Goal: Book appointment/travel/reservation

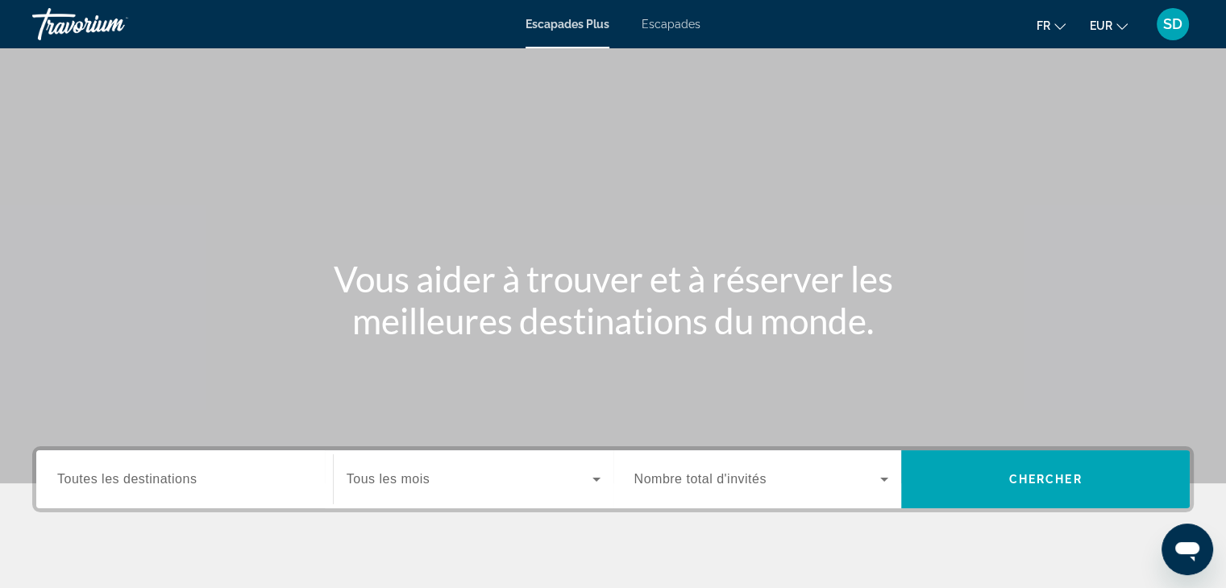
click at [670, 20] on font "Escapades" at bounding box center [670, 24] width 59 height 13
click at [135, 476] on span "Toutes les destinations" at bounding box center [126, 479] width 139 height 14
click at [135, 476] on input "Destination Toutes les destinations" at bounding box center [184, 480] width 255 height 19
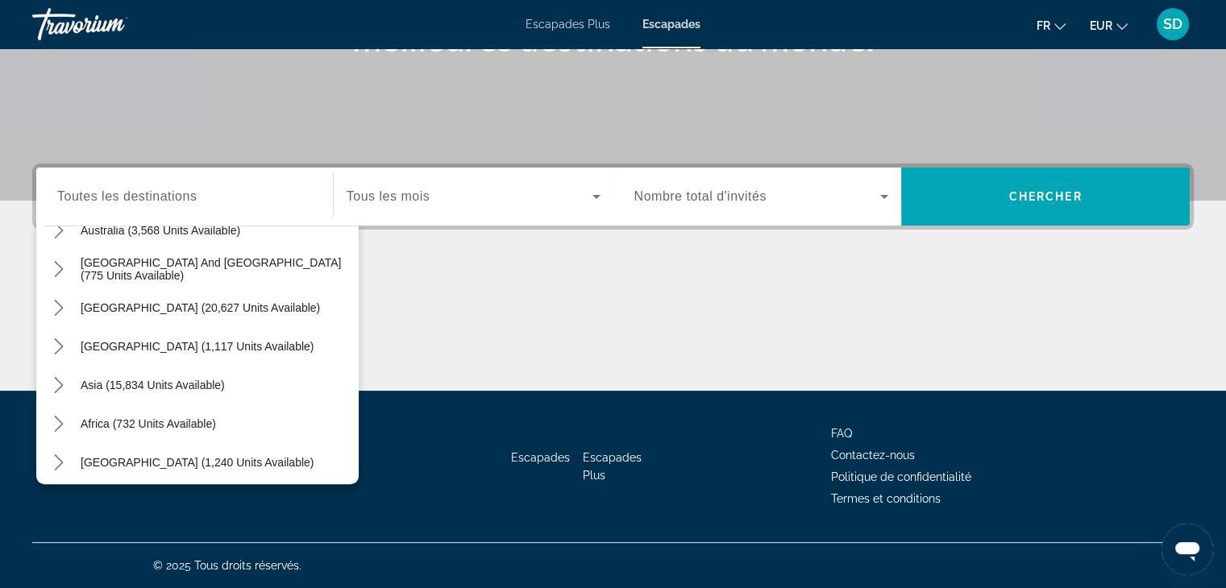
scroll to position [260, 0]
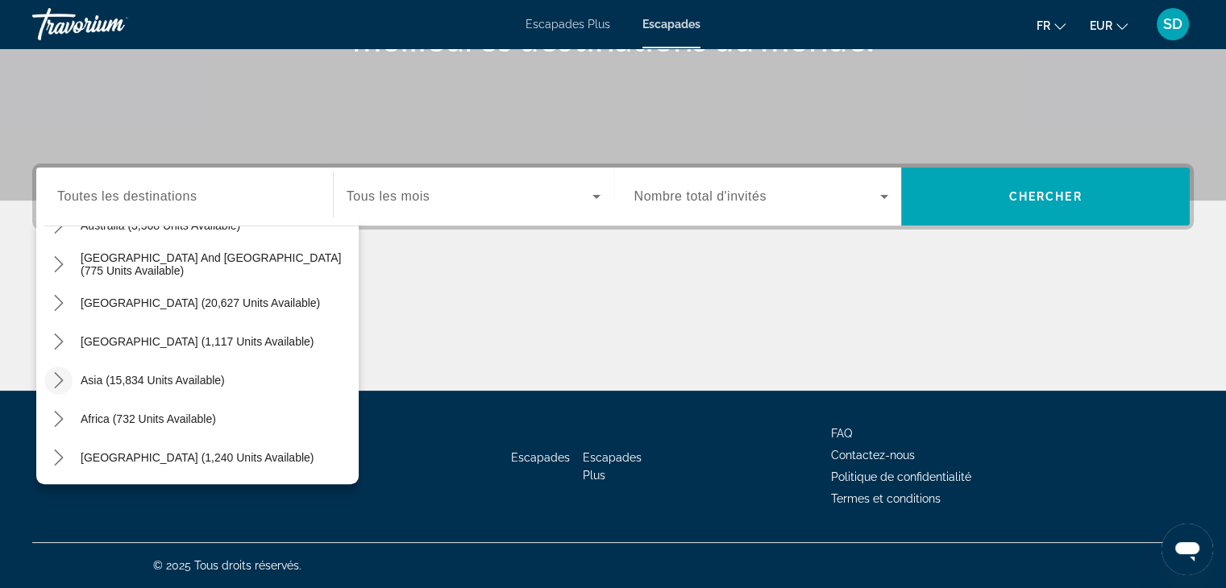
click at [61, 383] on icon "Toggle Asia (15,834 units available) submenu" at bounding box center [59, 380] width 16 height 16
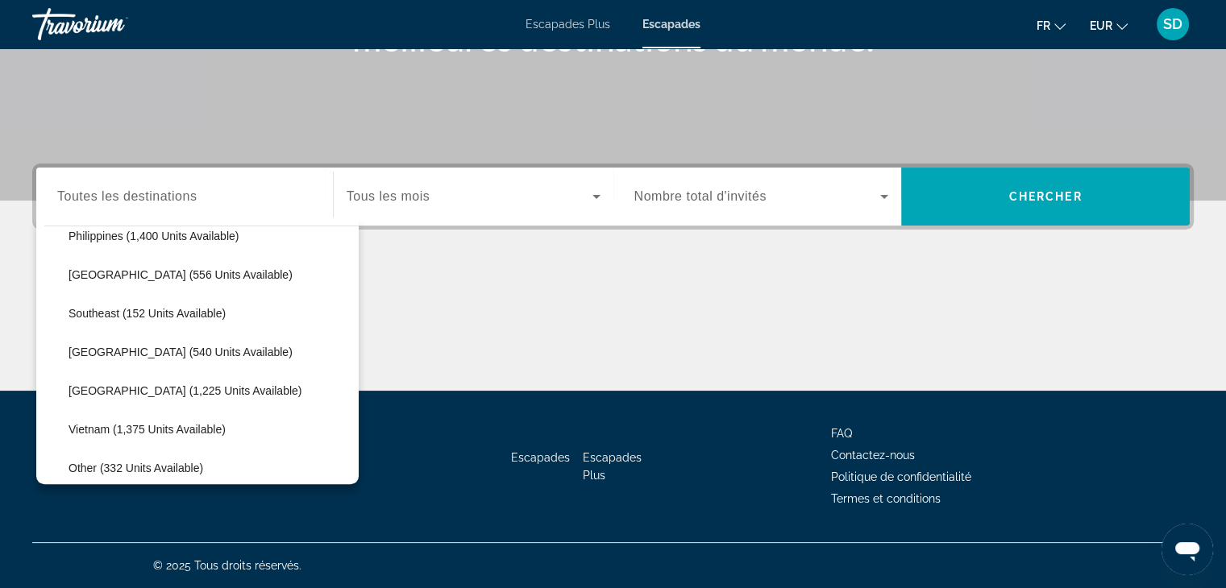
scroll to position [762, 0]
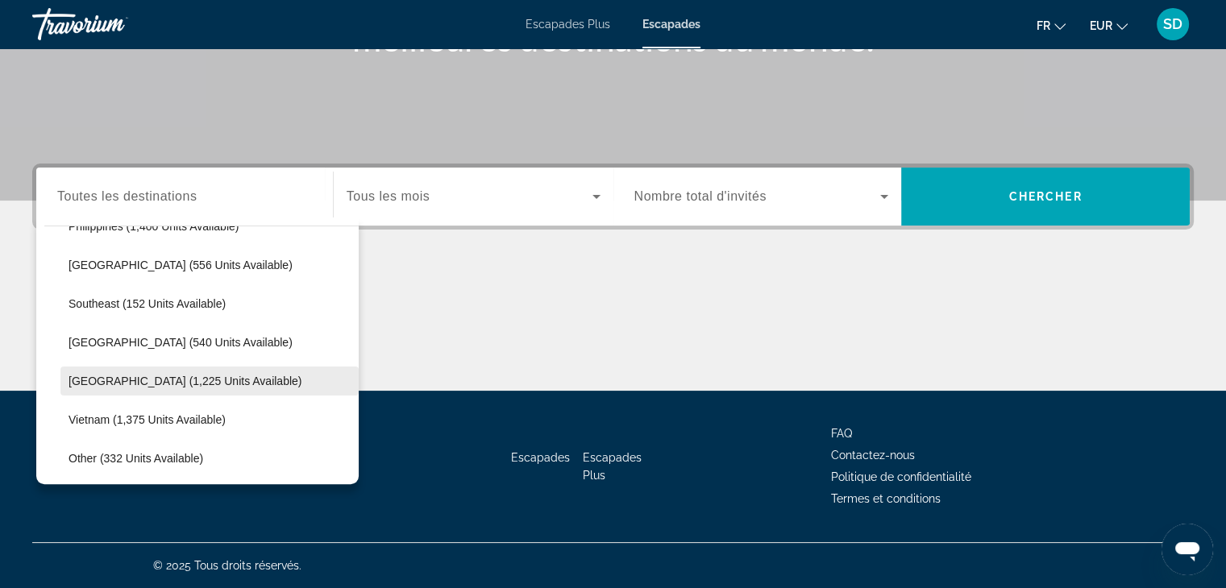
click at [74, 383] on span "[GEOGRAPHIC_DATA] (1,225 units available)" at bounding box center [184, 381] width 233 height 13
type input "**********"
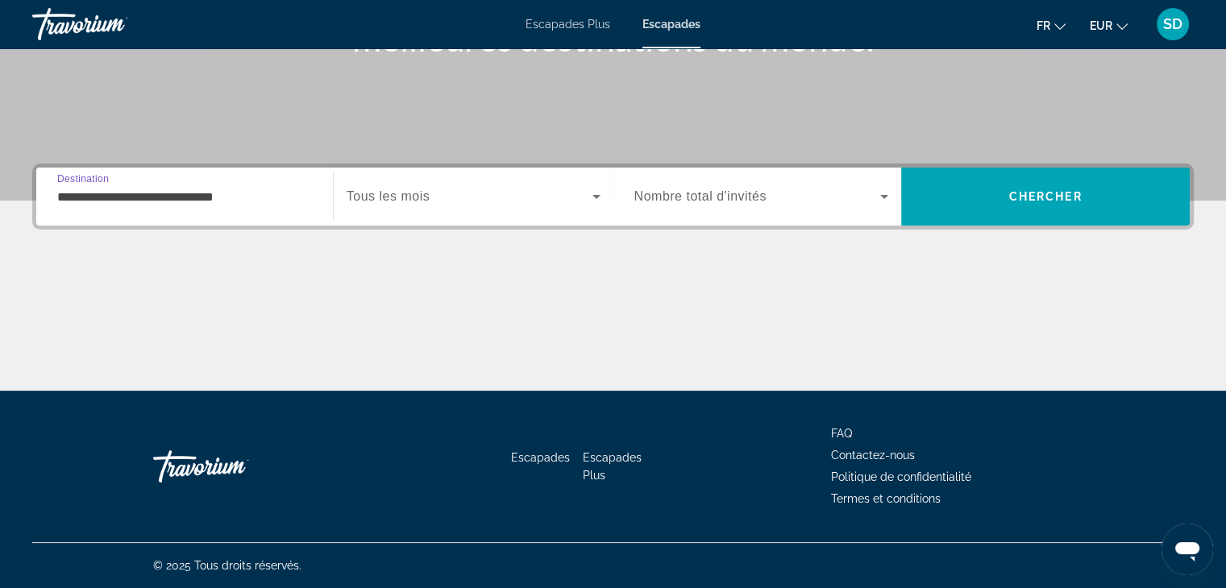
click at [437, 207] on div "Search widget" at bounding box center [473, 196] width 254 height 45
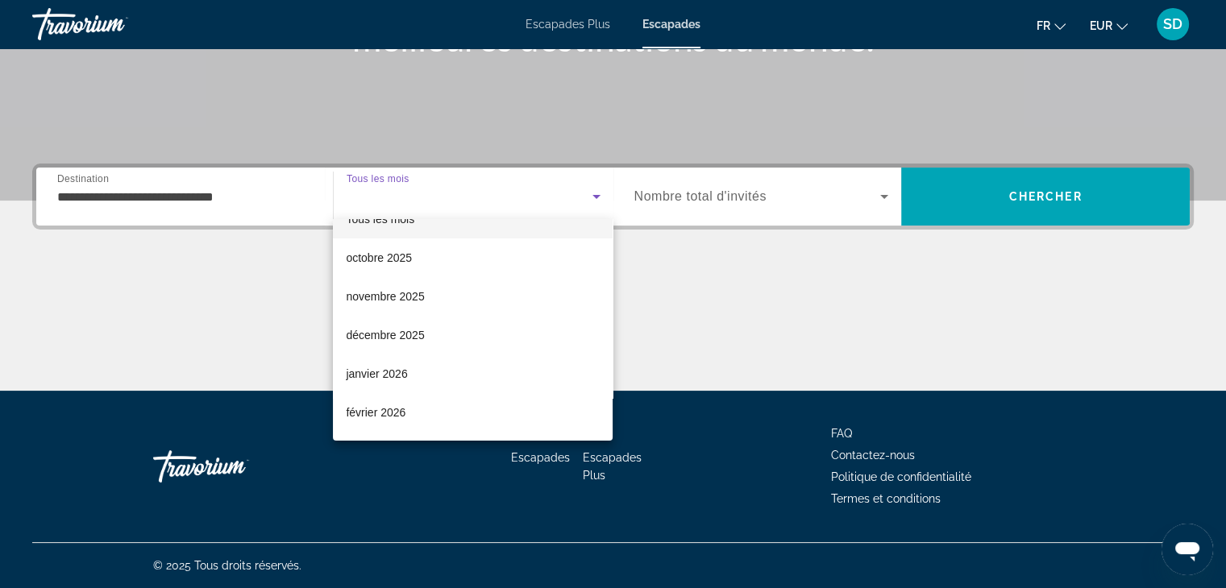
scroll to position [27, 0]
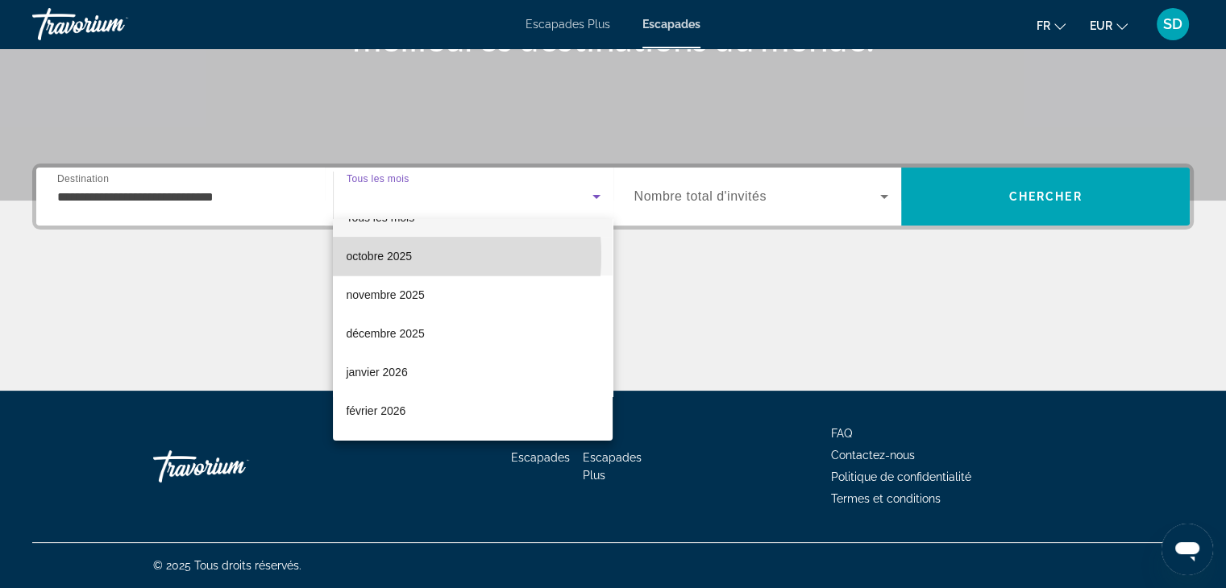
click at [378, 255] on font "octobre 2025" at bounding box center [379, 256] width 66 height 13
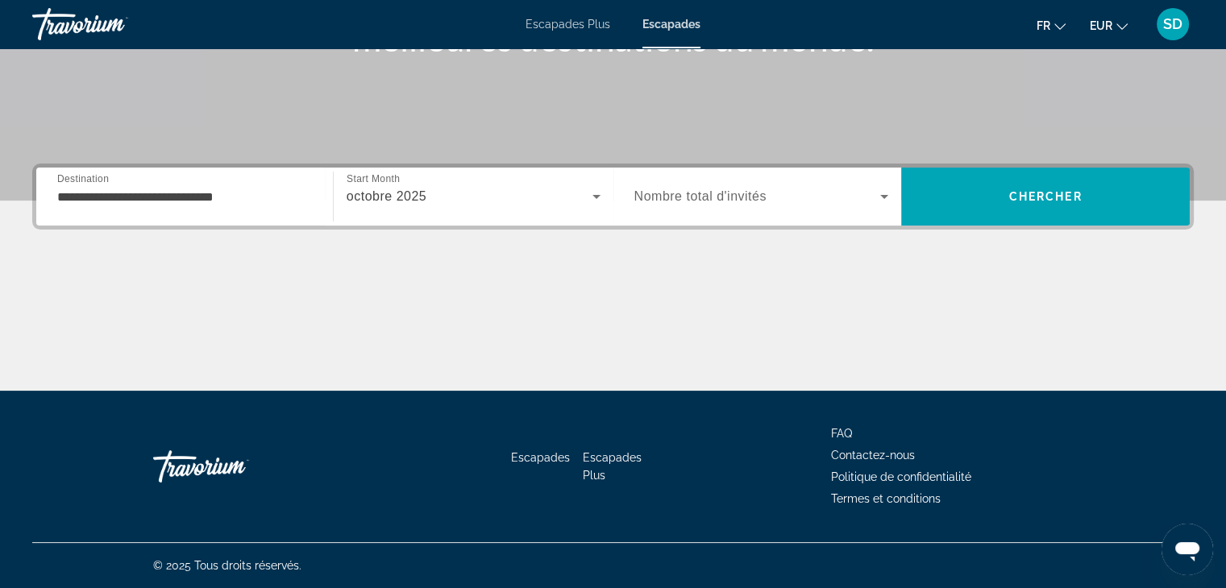
click at [683, 197] on span "Nombre total d'invités" at bounding box center [700, 196] width 132 height 14
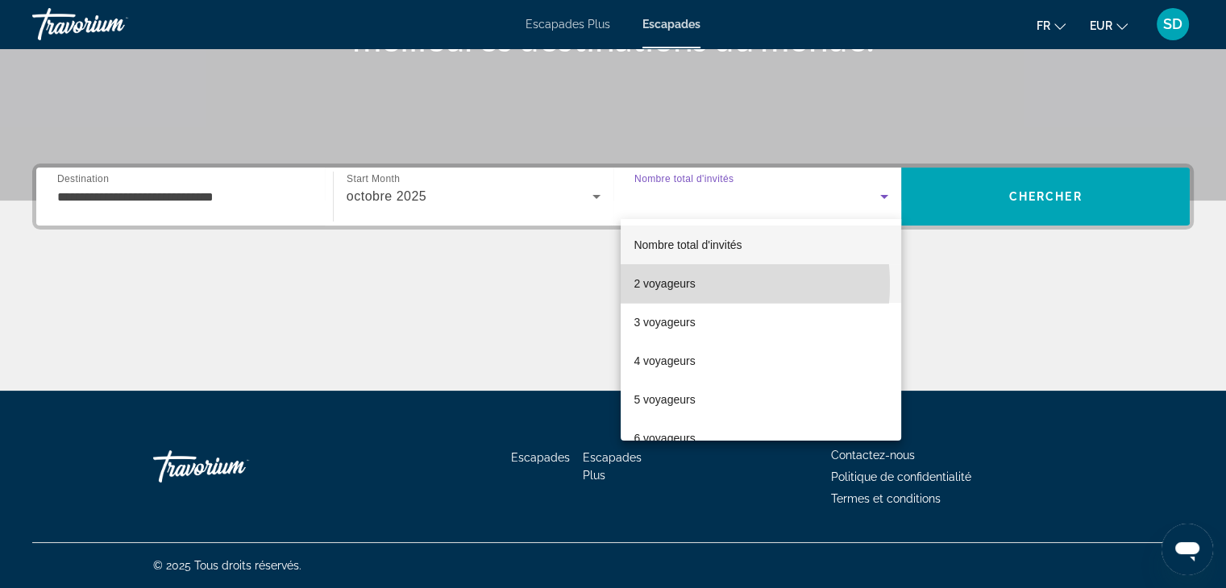
click at [675, 284] on font "2 voyageurs" at bounding box center [663, 283] width 61 height 13
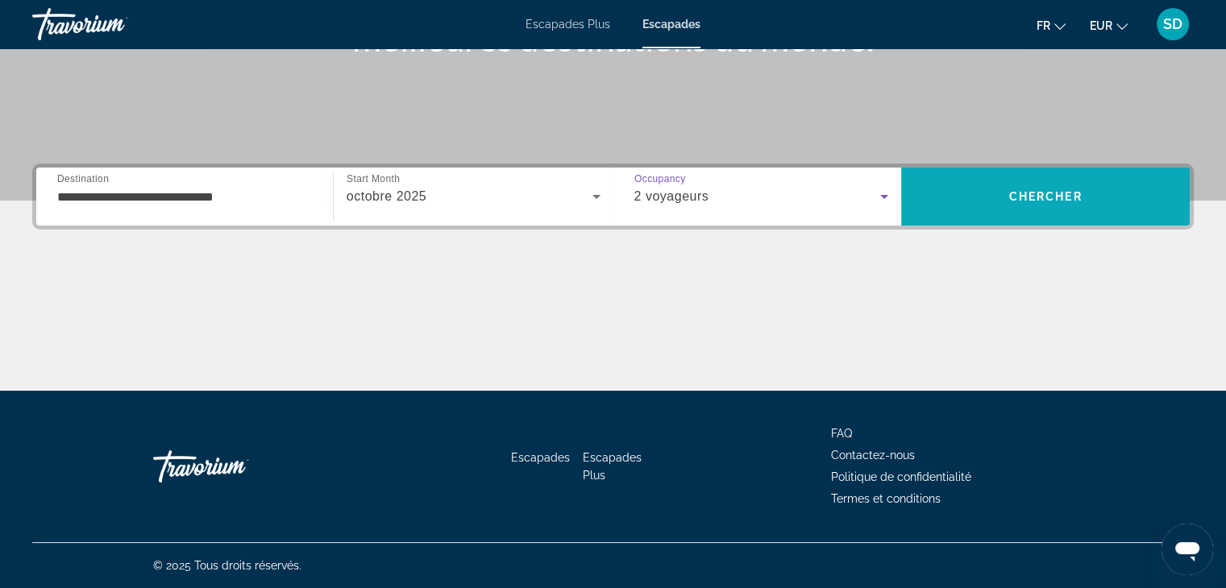
click at [1044, 202] on span "Chercher" at bounding box center [1045, 196] width 73 height 13
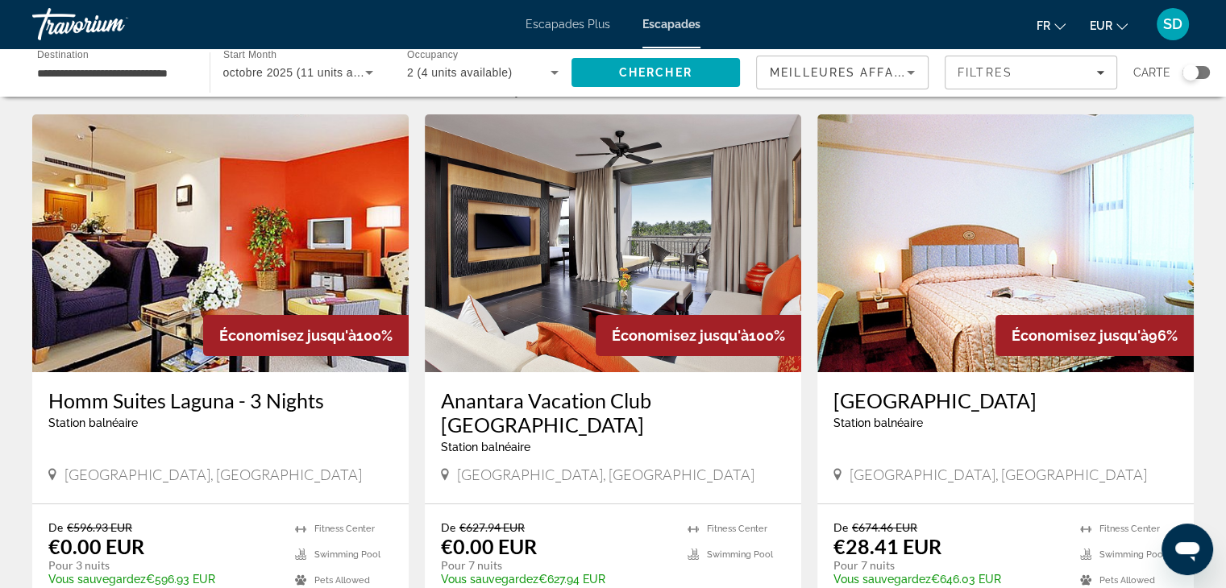
scroll to position [27, 0]
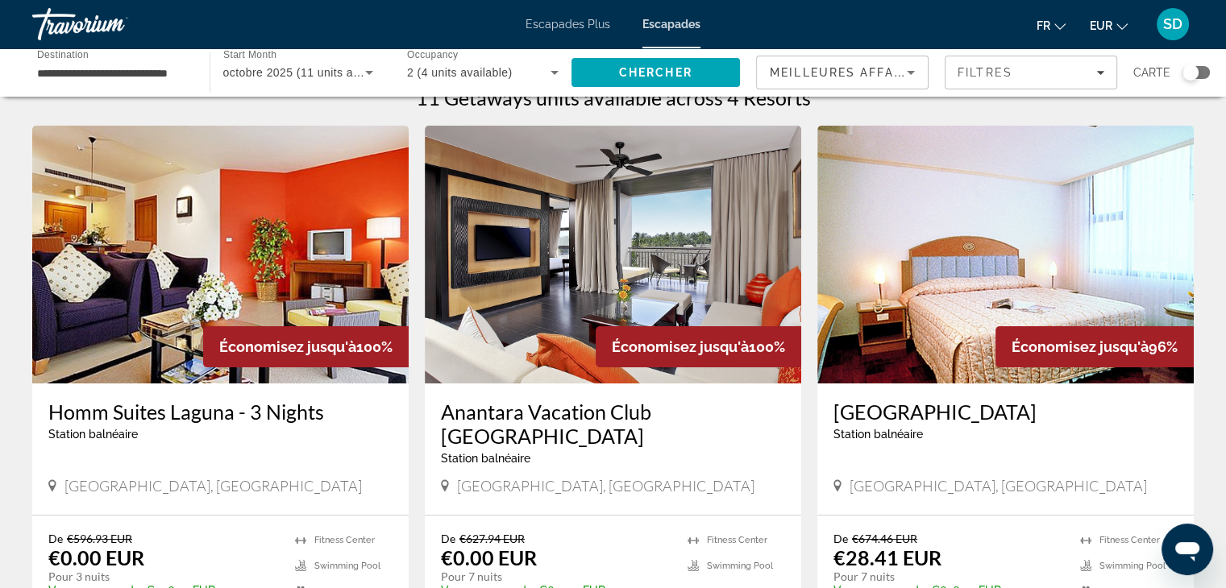
click at [650, 268] on img "Contenu principal" at bounding box center [613, 255] width 376 height 258
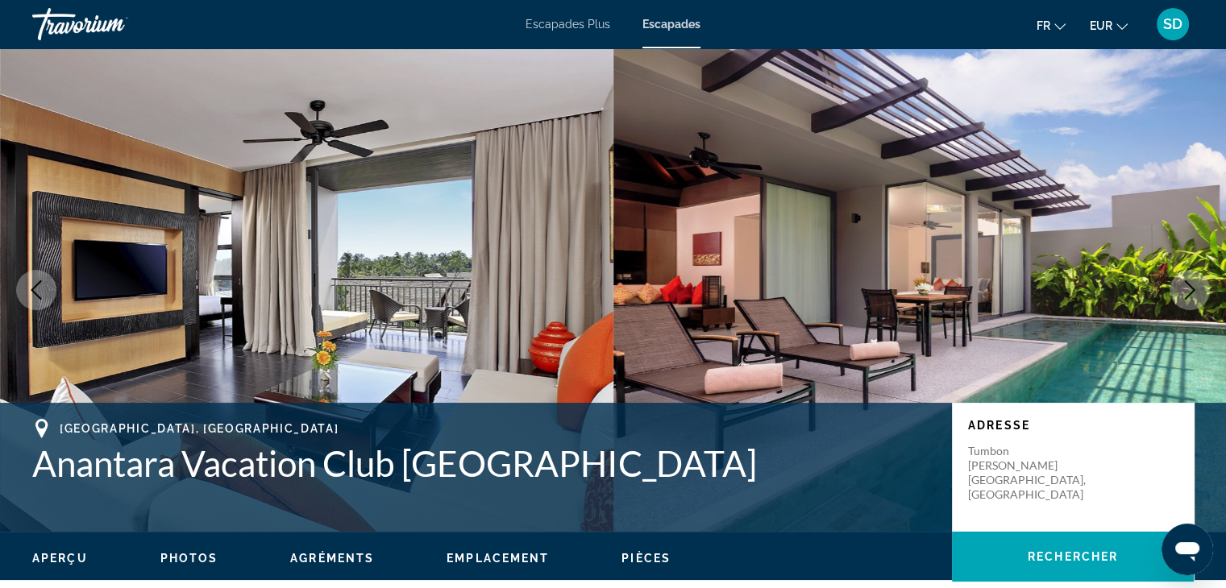
click at [1209, 286] on button "Next image" at bounding box center [1189, 290] width 40 height 40
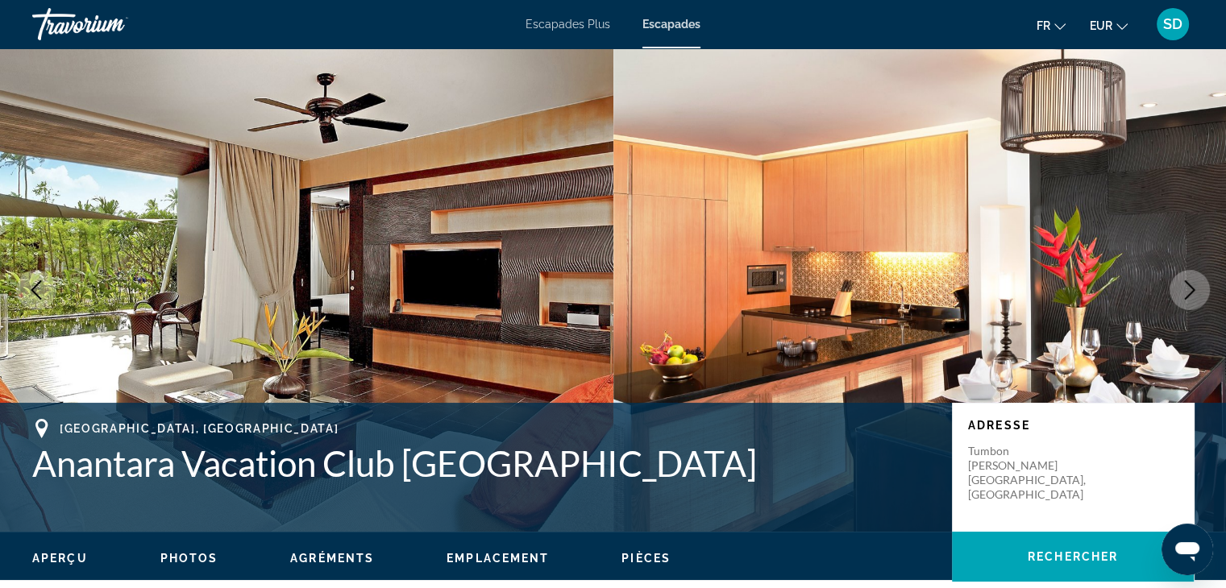
click at [1209, 286] on button "Next image" at bounding box center [1189, 290] width 40 height 40
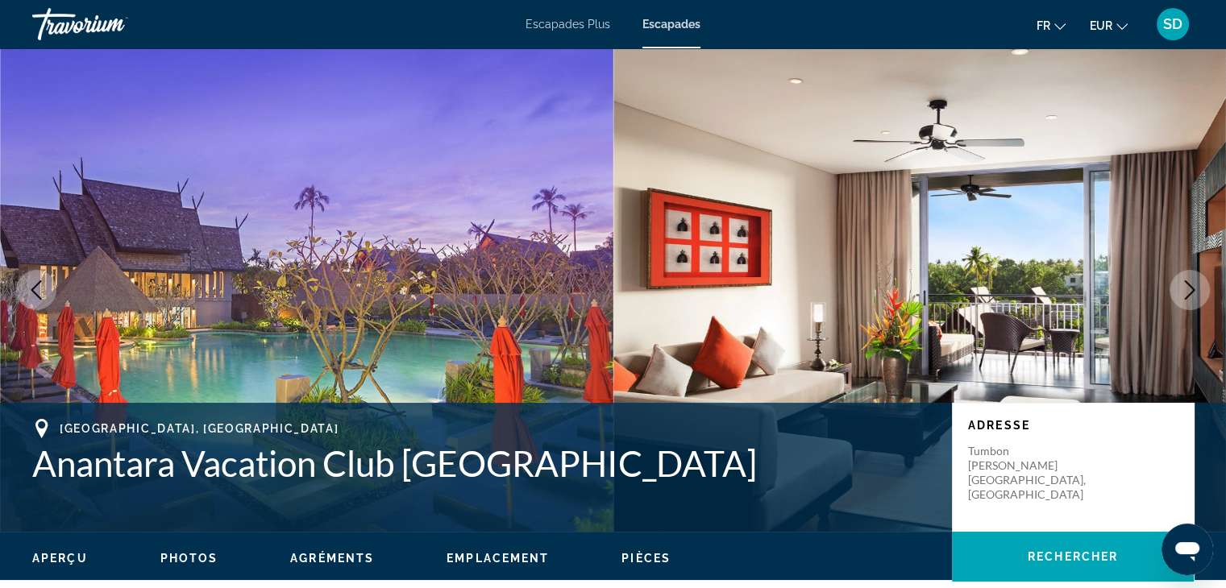
click at [1209, 286] on button "Next image" at bounding box center [1189, 290] width 40 height 40
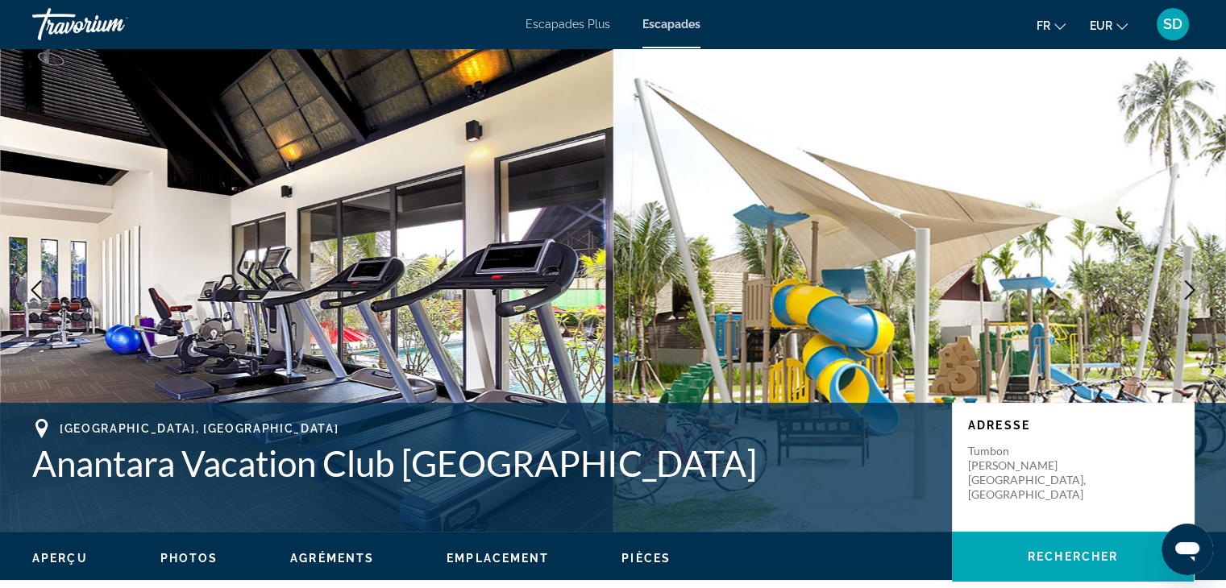
click at [1209, 286] on button "Next image" at bounding box center [1189, 290] width 40 height 40
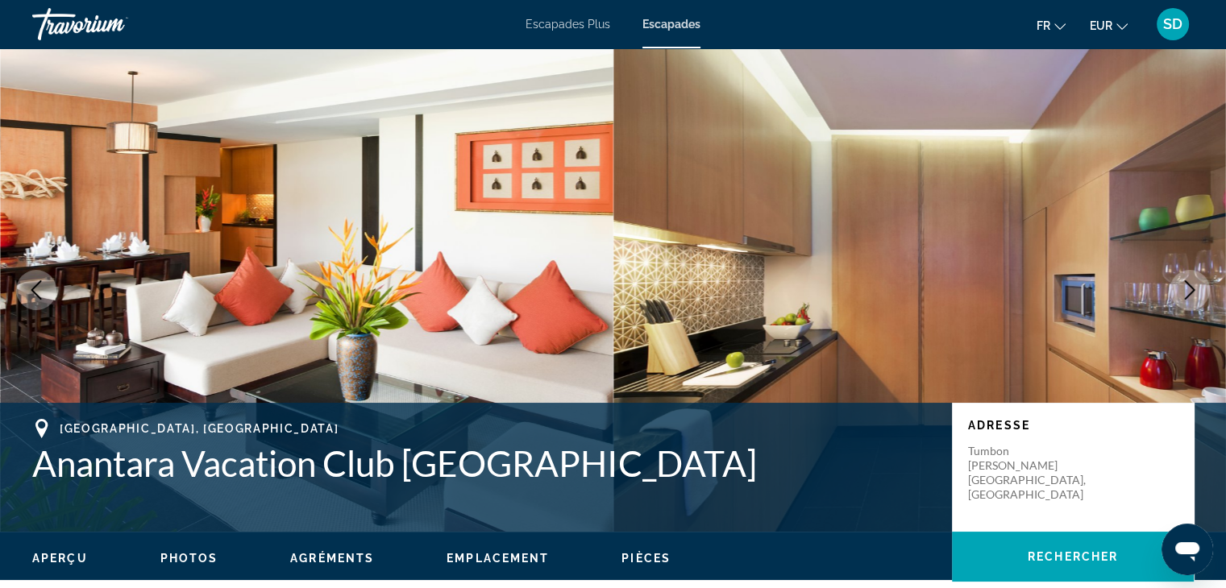
click at [1209, 286] on button "Next image" at bounding box center [1189, 290] width 40 height 40
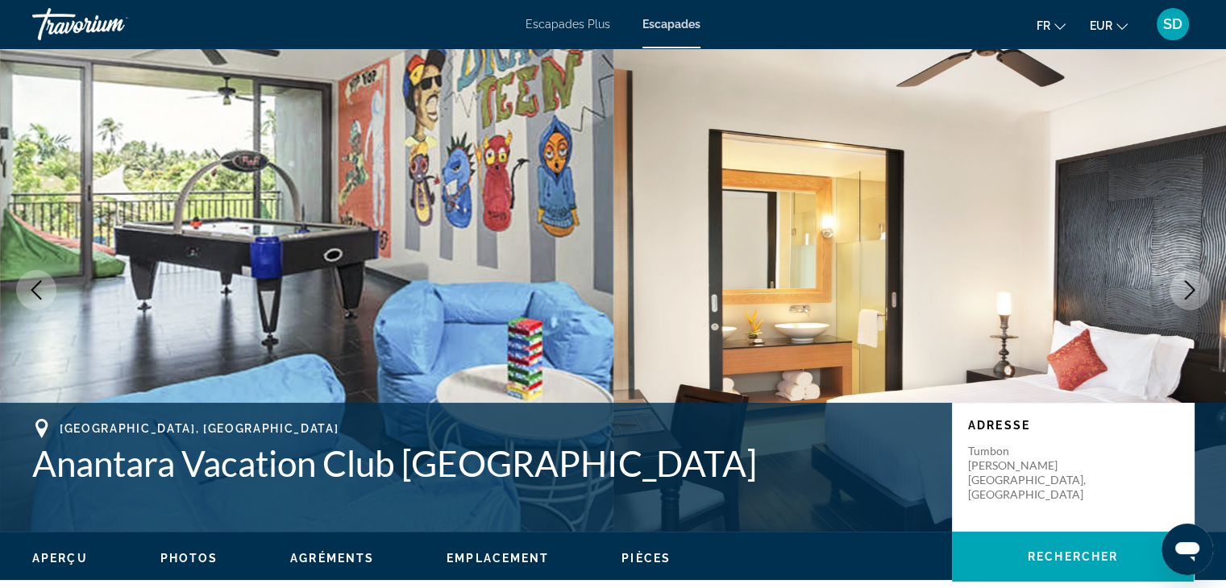
click at [1209, 286] on button "Next image" at bounding box center [1189, 290] width 40 height 40
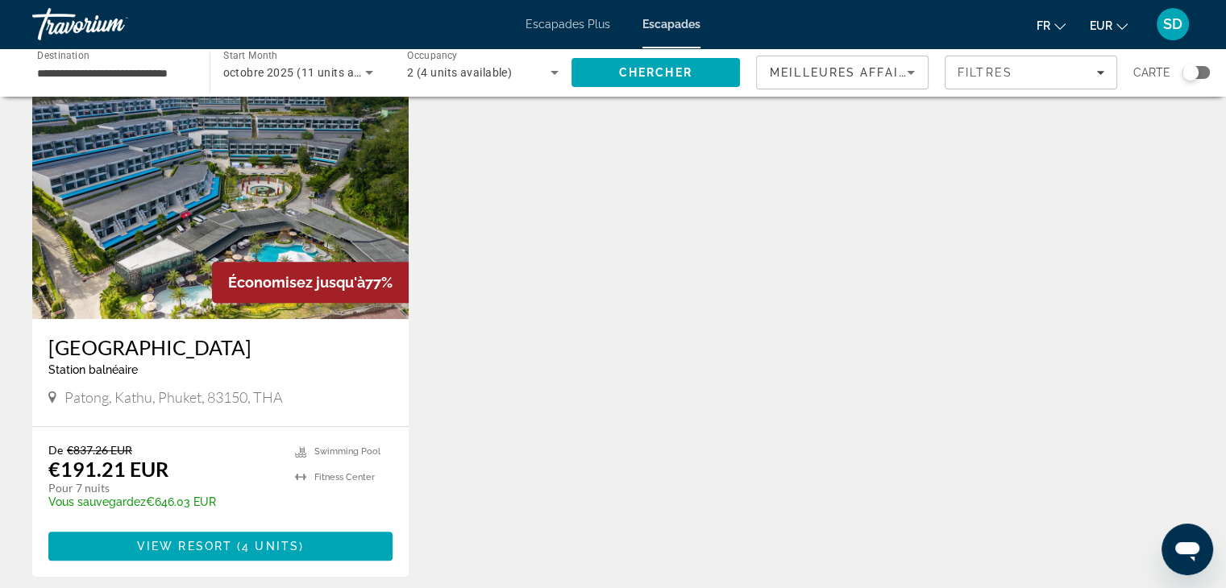
scroll to position [671, 0]
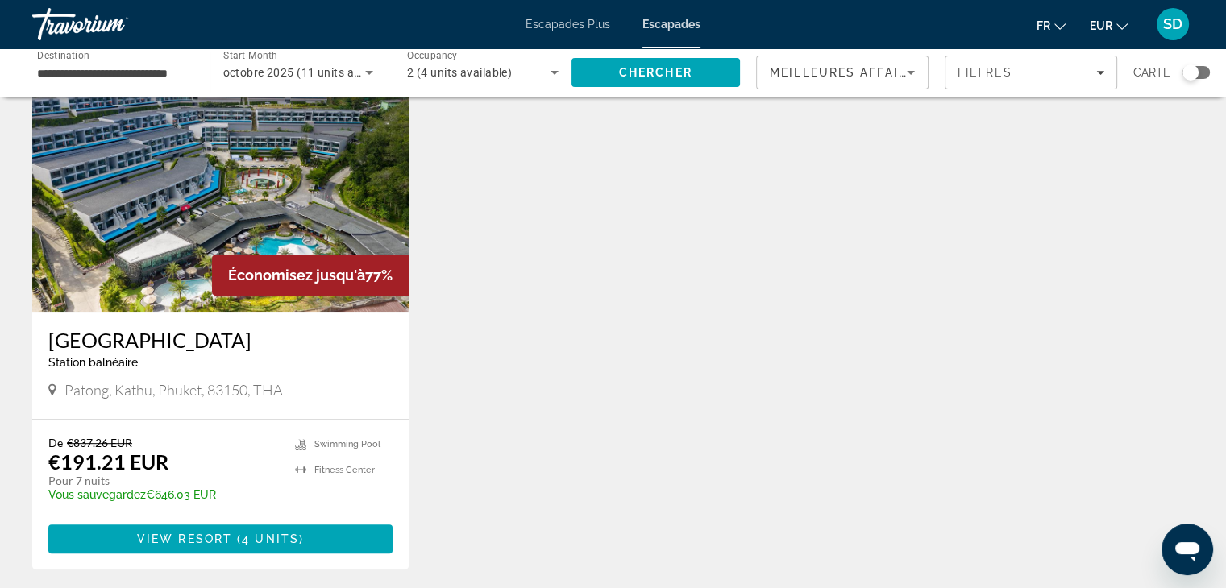
click at [346, 226] on img "Contenu principal" at bounding box center [220, 183] width 376 height 258
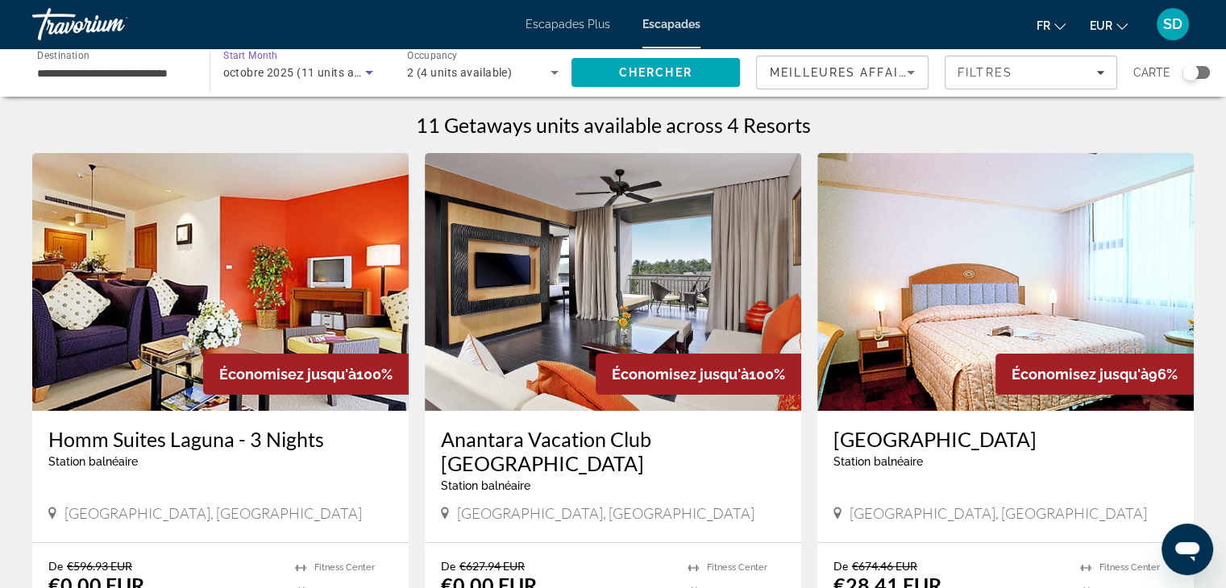
click at [325, 78] on span "octobre 2025 (11 units available)" at bounding box center [311, 72] width 176 height 13
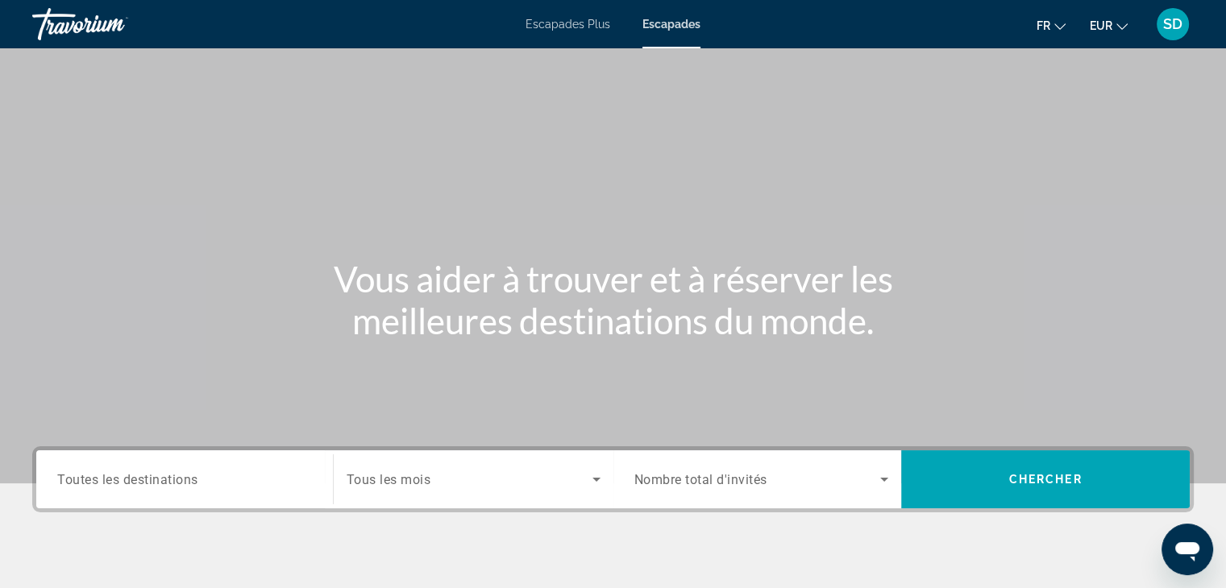
click at [413, 484] on span "Tous les mois" at bounding box center [388, 479] width 85 height 15
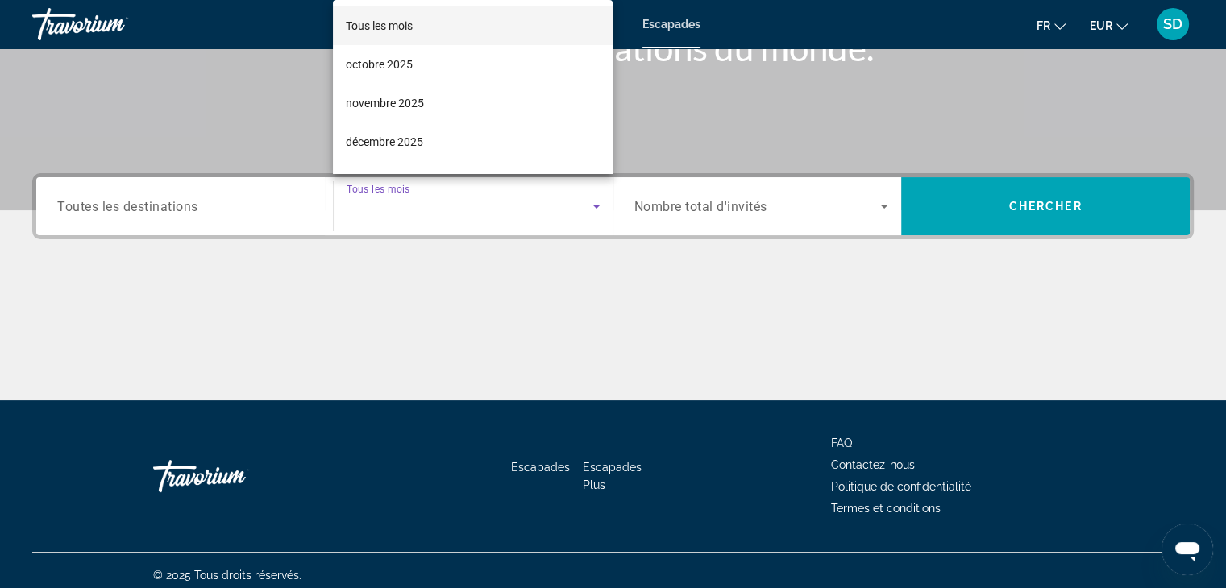
scroll to position [283, 0]
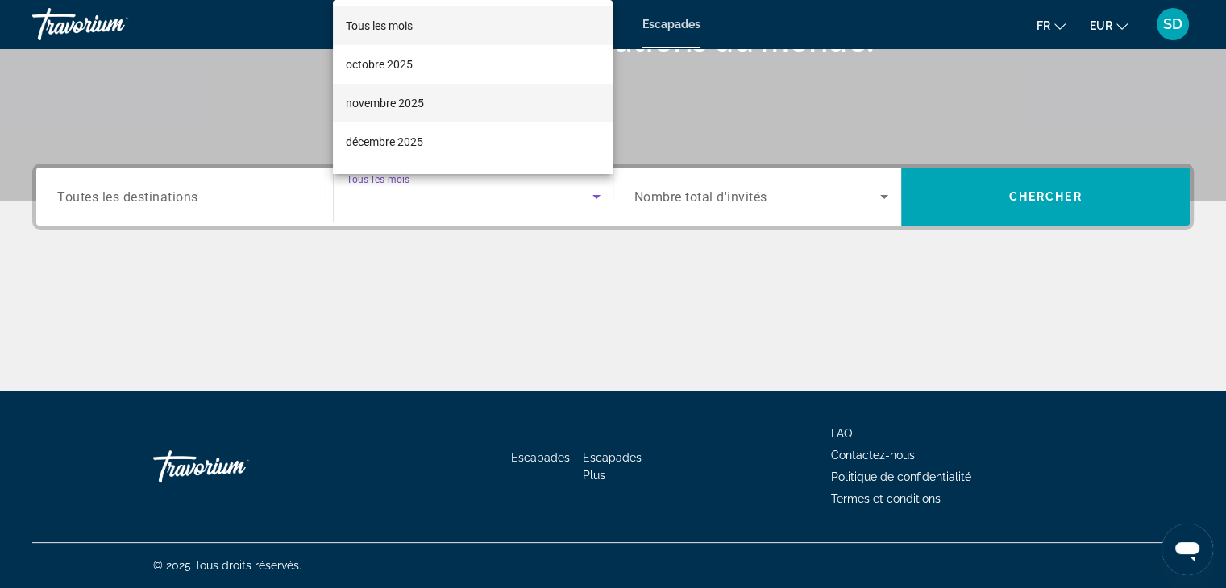
click at [405, 102] on font "novembre 2025" at bounding box center [385, 103] width 78 height 13
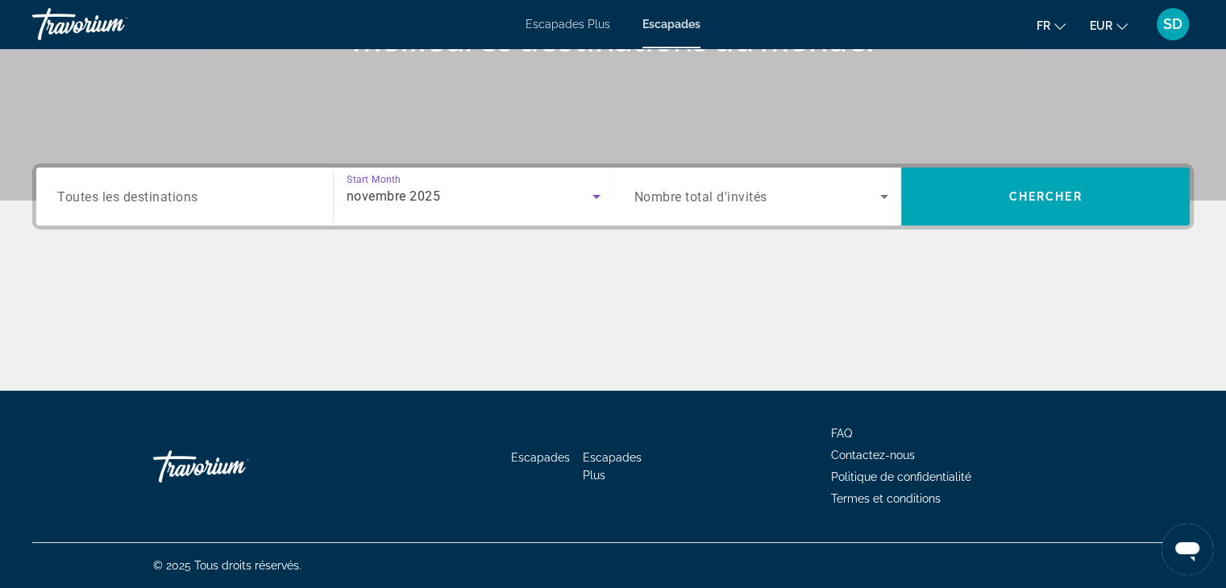
click at [156, 222] on div "Destination Toutes les destinations" at bounding box center [184, 197] width 280 height 58
click at [166, 199] on span "Toutes les destinations" at bounding box center [127, 196] width 141 height 15
click at [166, 199] on input "Destination Toutes les destinations" at bounding box center [184, 197] width 255 height 19
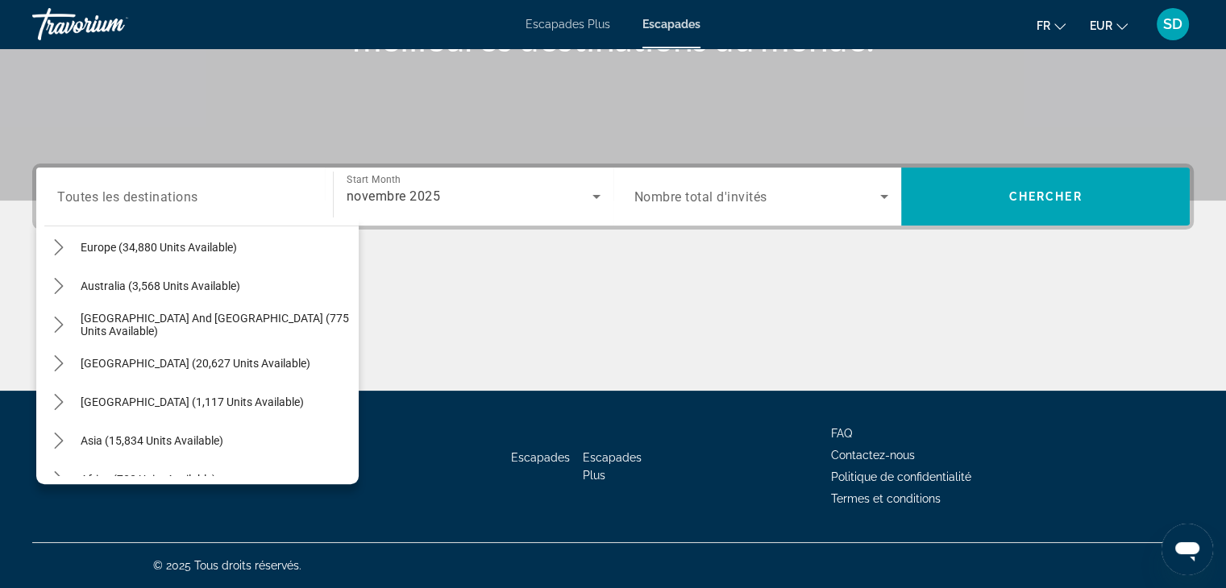
scroll to position [261, 0]
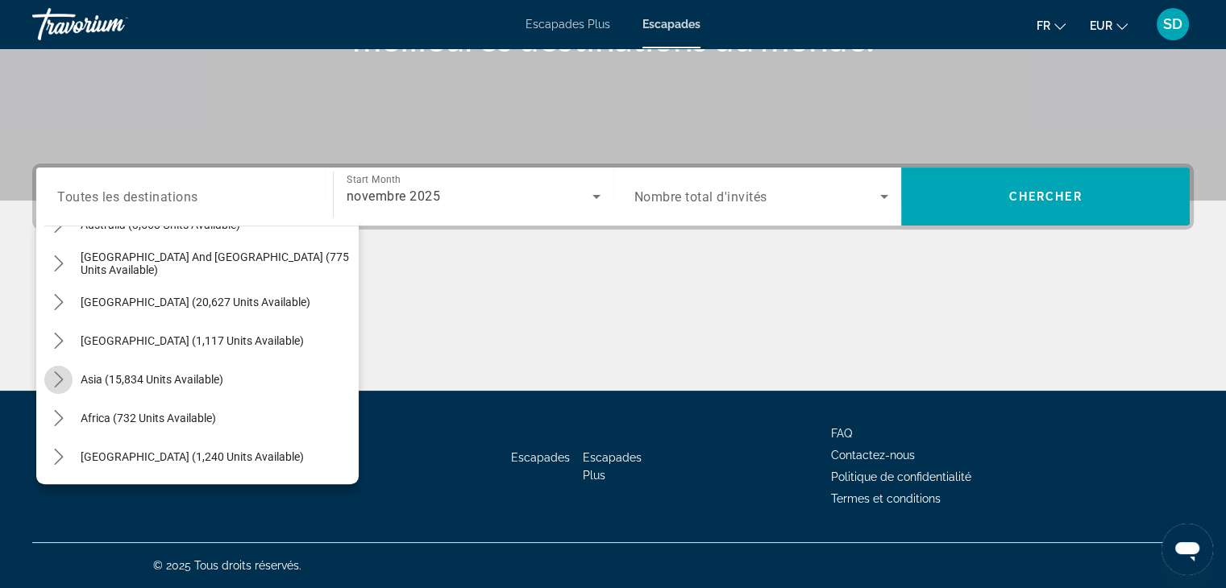
click at [58, 382] on icon "Toggle Asia (15,834 units available) submenu" at bounding box center [58, 379] width 9 height 16
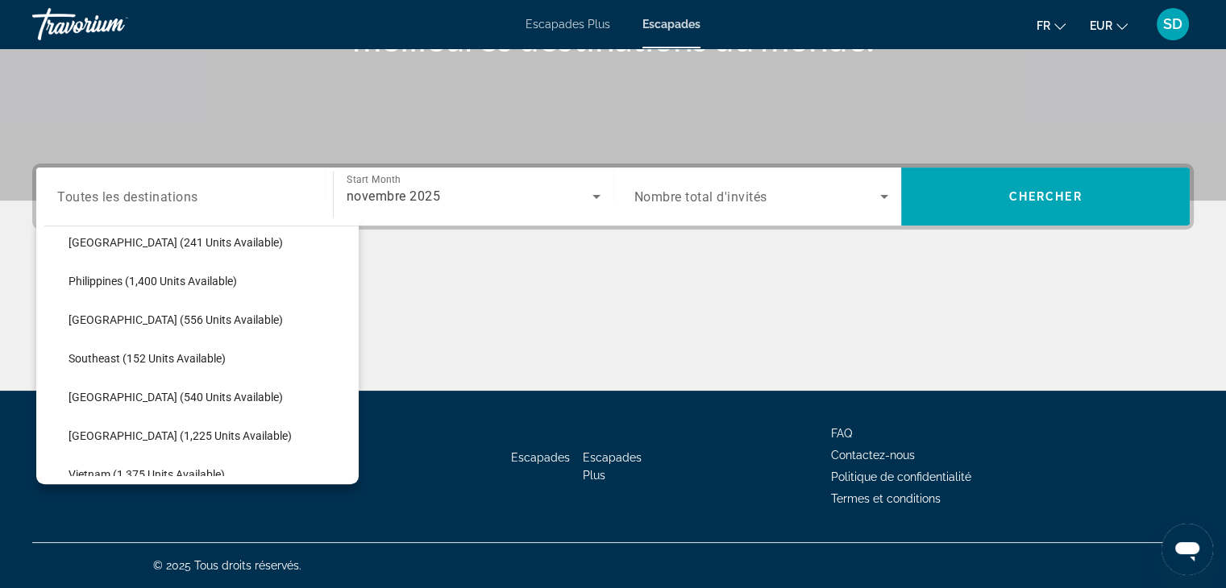
scroll to position [724, 0]
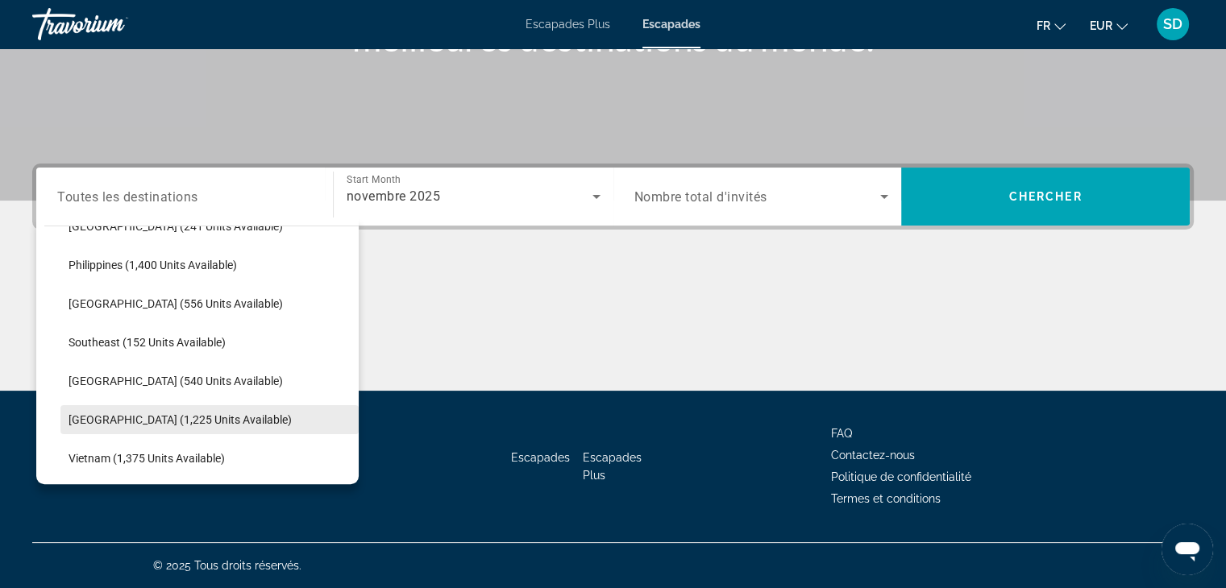
click at [147, 426] on span "Select destination: Thailand (1,225 units available)" at bounding box center [209, 419] width 298 height 39
type input "**********"
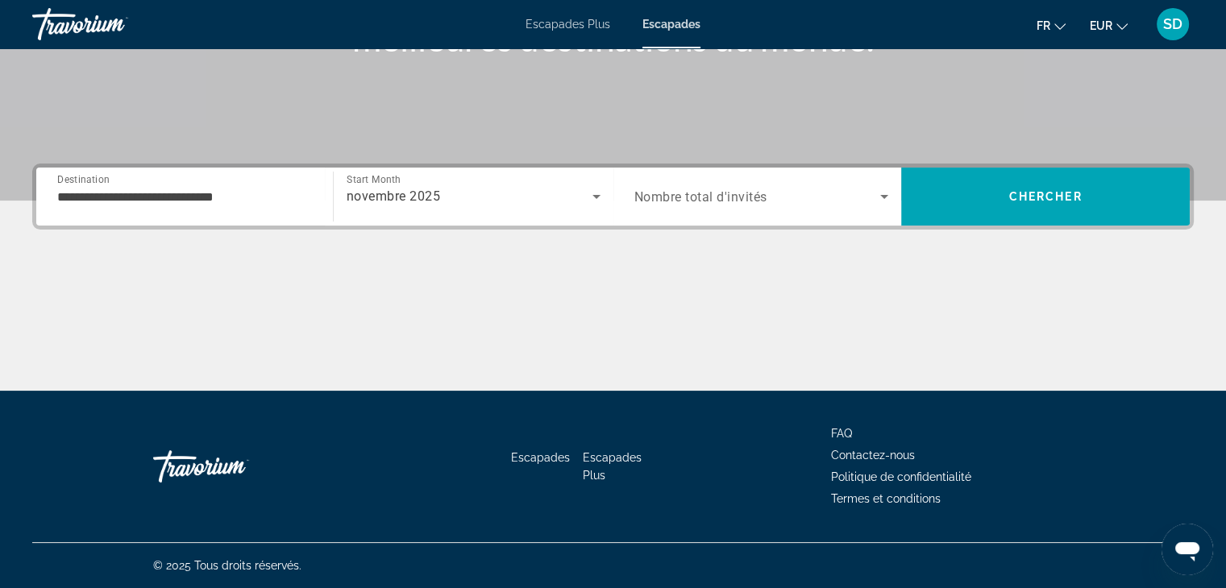
click at [768, 217] on div "Search widget" at bounding box center [761, 196] width 255 height 45
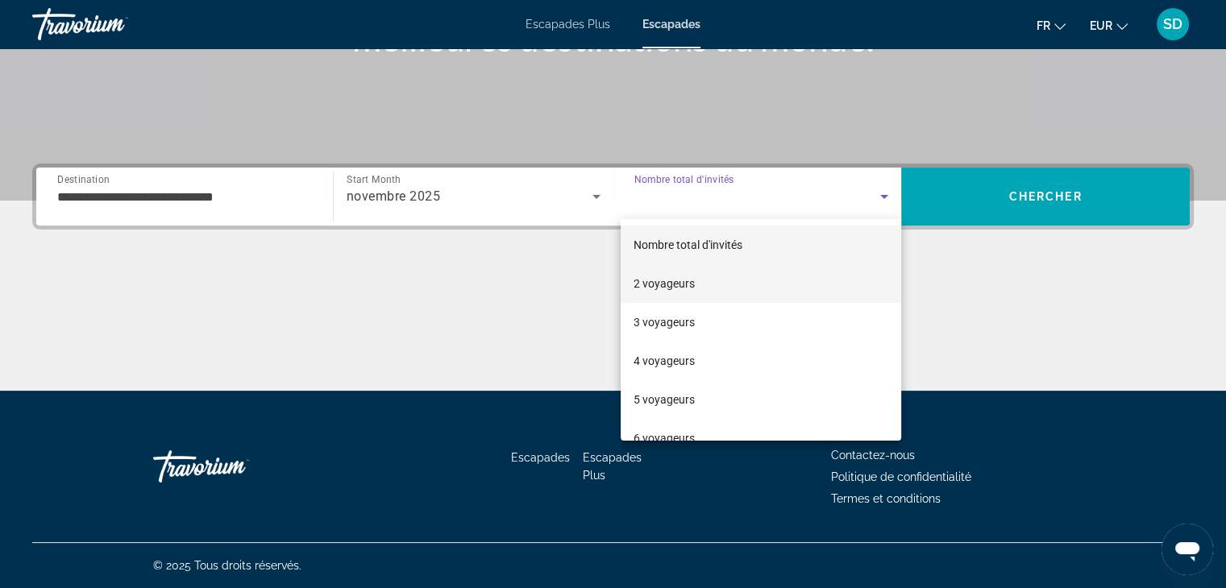
click at [738, 275] on mat-option "2 voyageurs" at bounding box center [760, 283] width 280 height 39
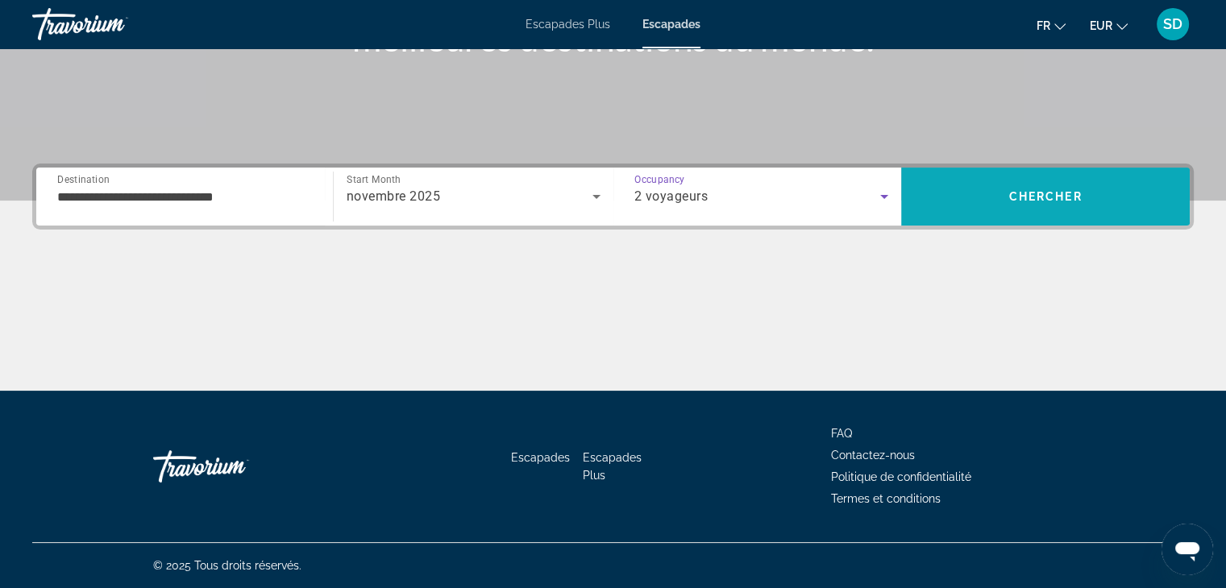
click at [1040, 194] on span "Chercher" at bounding box center [1045, 196] width 73 height 13
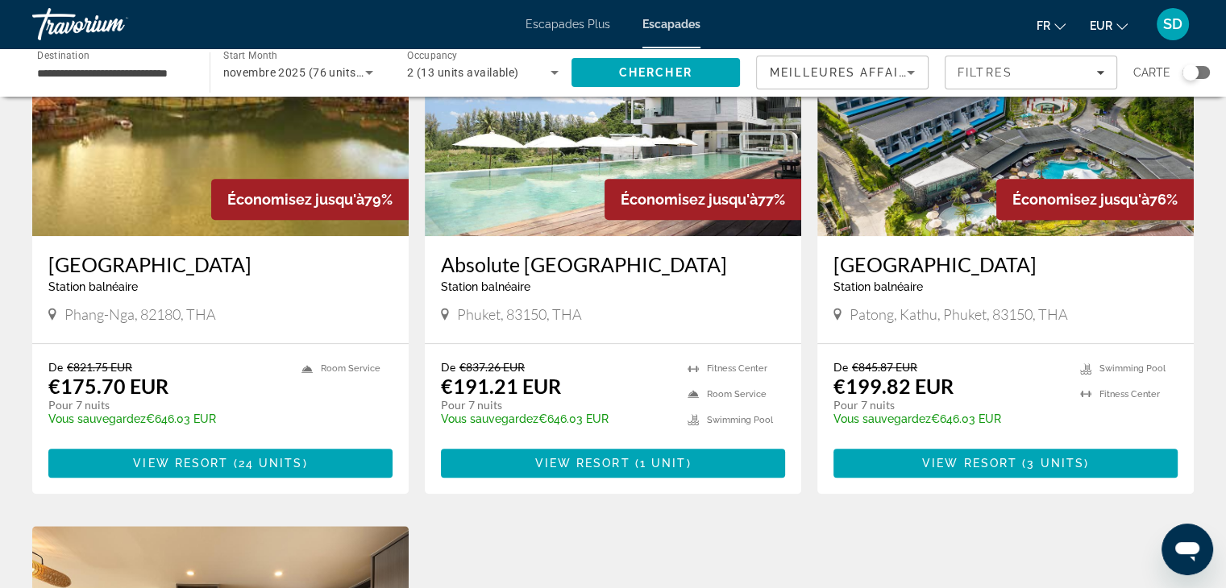
scroll to position [724, 0]
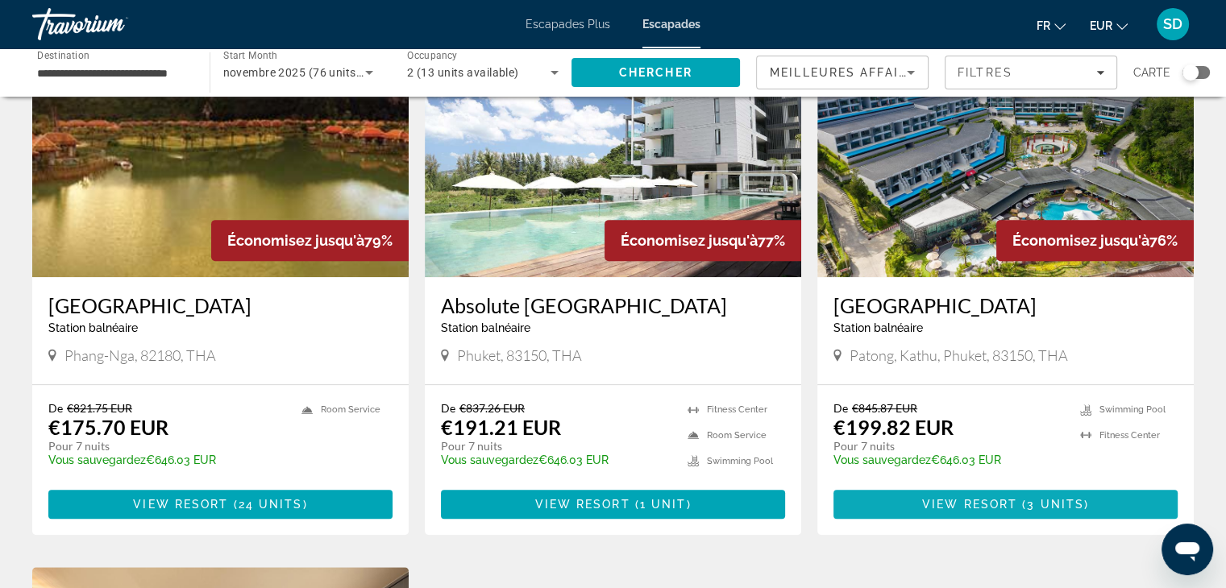
click at [1047, 498] on span "3 units" at bounding box center [1055, 504] width 57 height 13
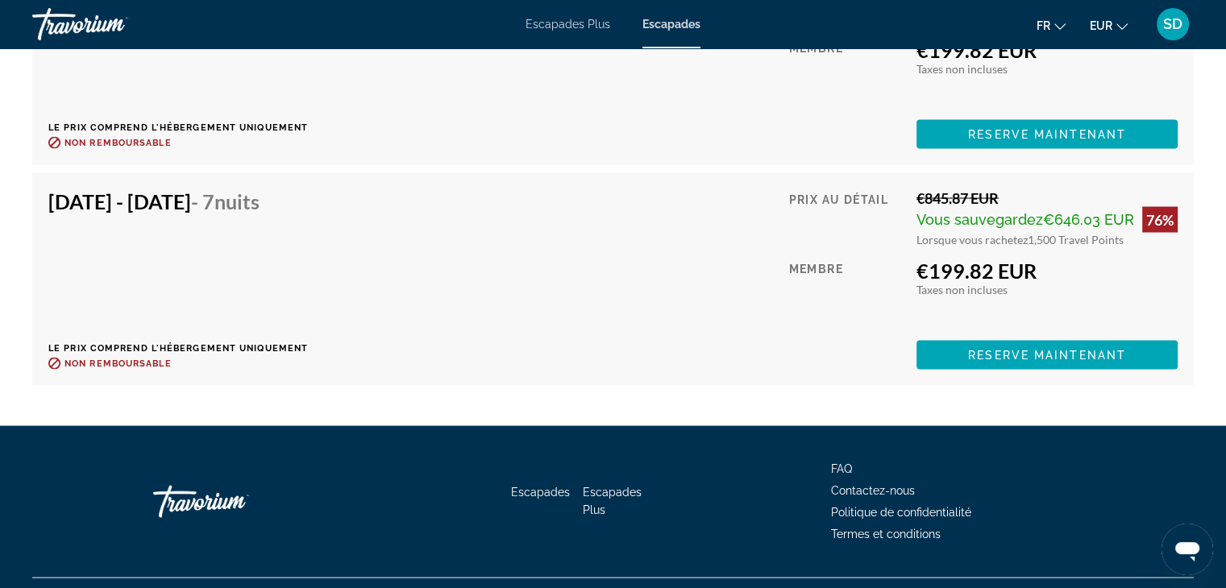
scroll to position [3021, 0]
